Goal: Task Accomplishment & Management: Use online tool/utility

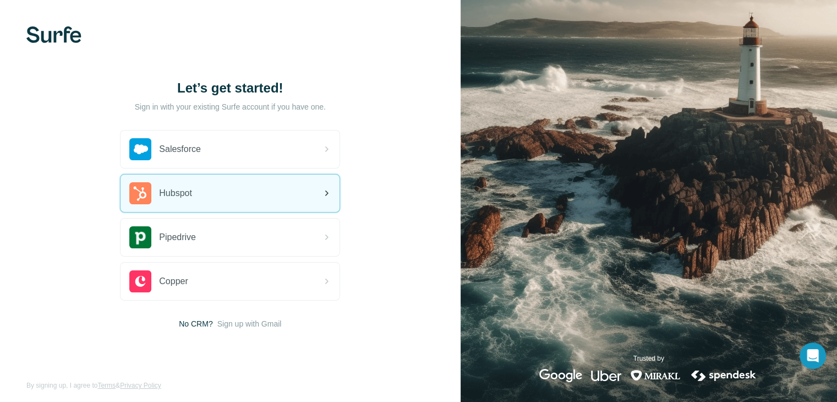
click at [201, 199] on div "Hubspot" at bounding box center [230, 192] width 219 height 37
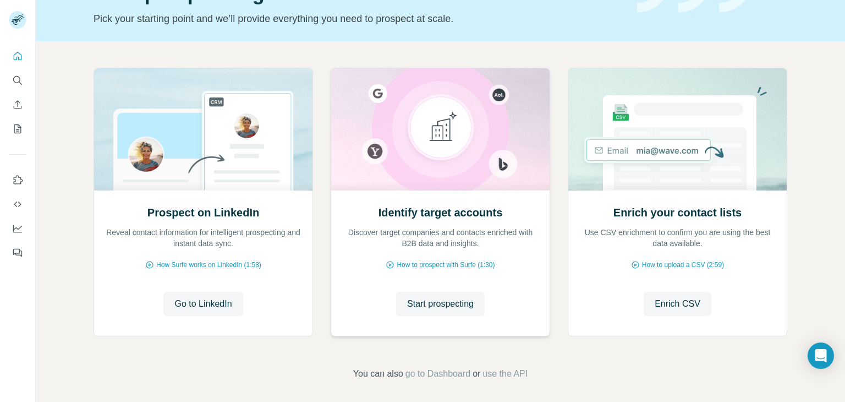
scroll to position [74, 0]
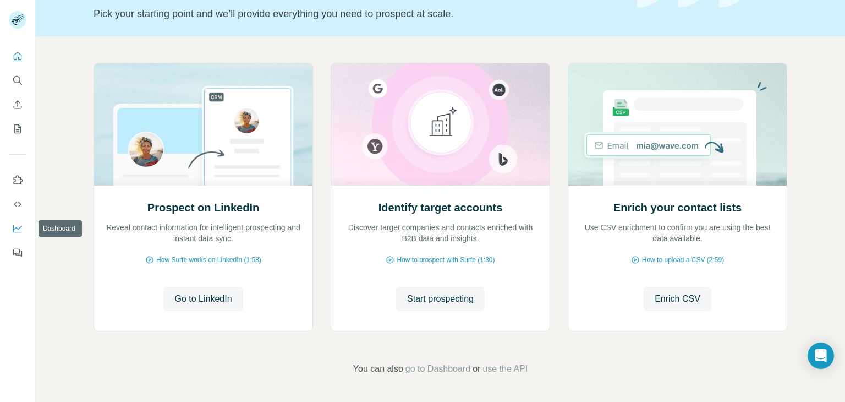
click at [15, 232] on icon "Dashboard" at bounding box center [17, 229] width 9 height 8
click at [192, 302] on span "Go to LinkedIn" at bounding box center [202, 298] width 57 height 13
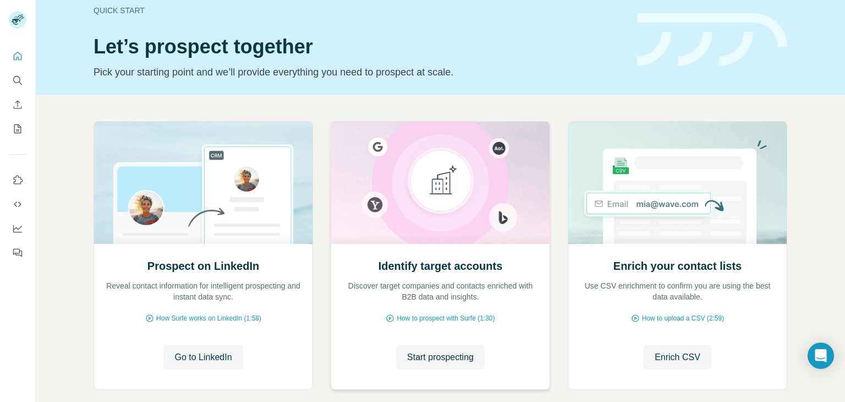
scroll to position [0, 0]
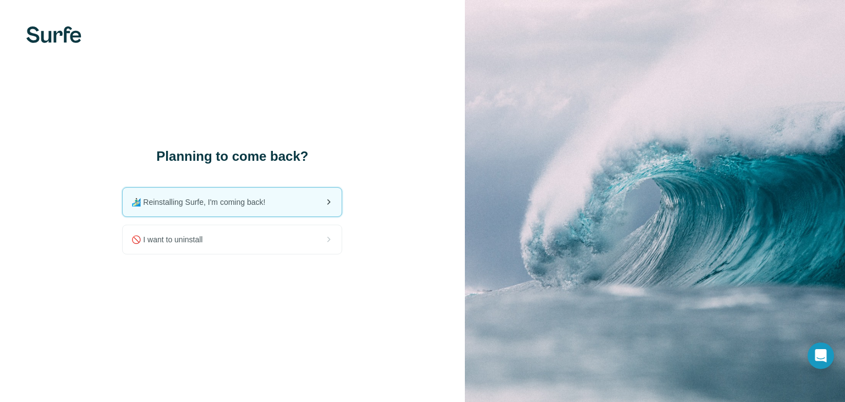
click at [237, 192] on div "🏄🏻‍♂️ Reinstalling Surfe, I'm coming back!" at bounding box center [232, 202] width 219 height 29
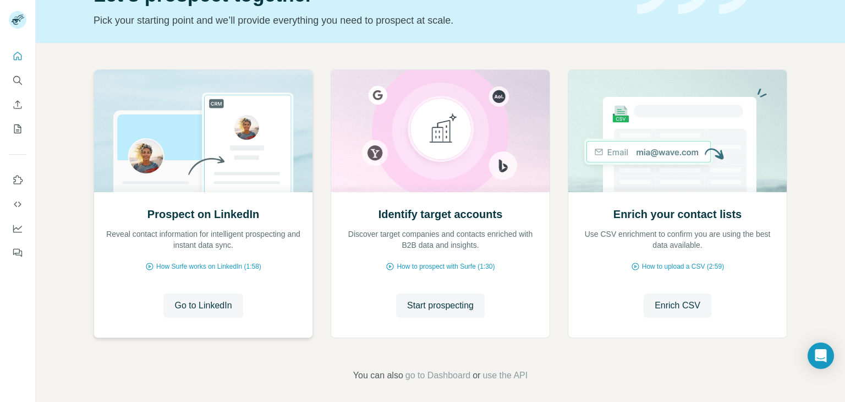
scroll to position [74, 0]
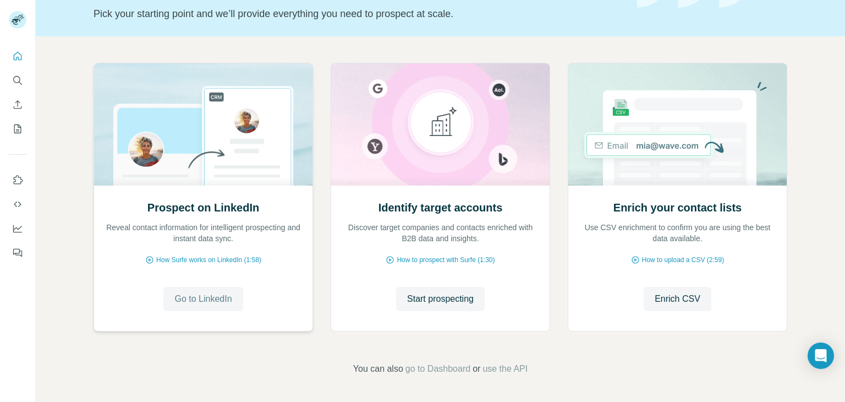
click at [209, 306] on button "Go to LinkedIn" at bounding box center [202, 299] width 79 height 24
click at [18, 229] on icon "Dashboard" at bounding box center [17, 228] width 9 height 4
